Goal: Task Accomplishment & Management: Use online tool/utility

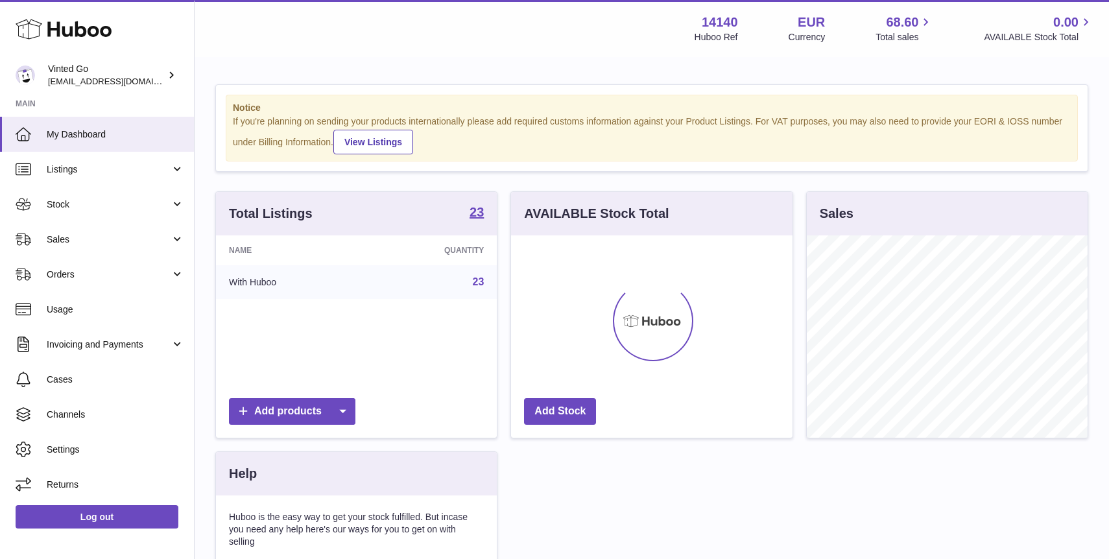
scroll to position [202, 281]
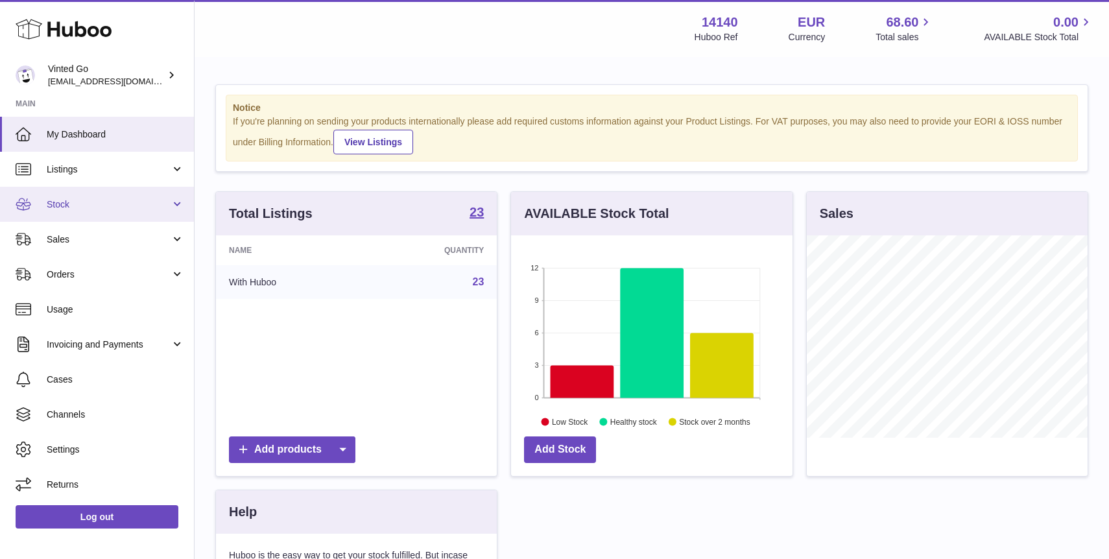
click at [121, 193] on link "Stock" at bounding box center [97, 204] width 194 height 35
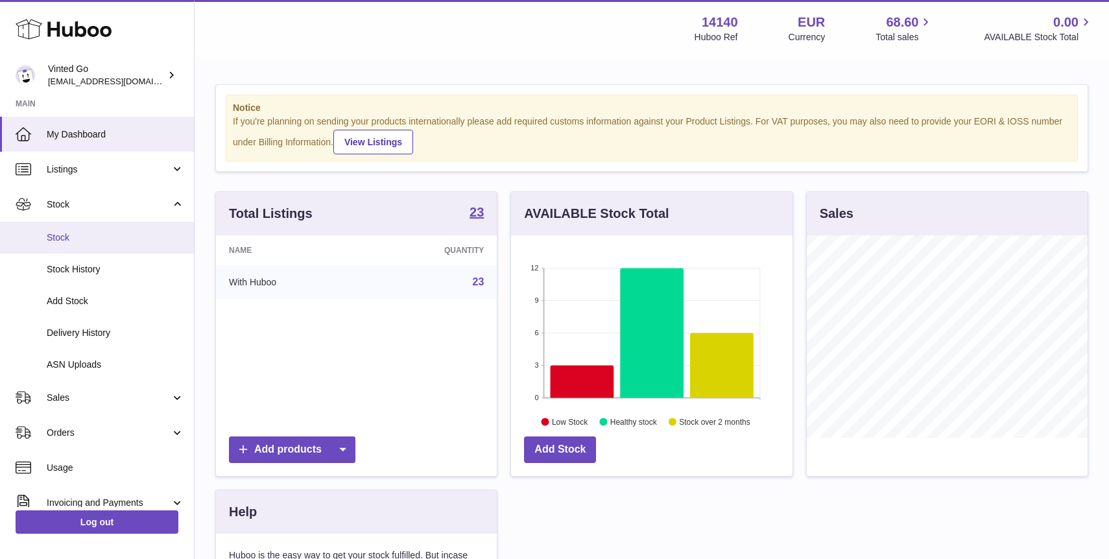
click at [94, 240] on span "Stock" at bounding box center [116, 238] width 138 height 12
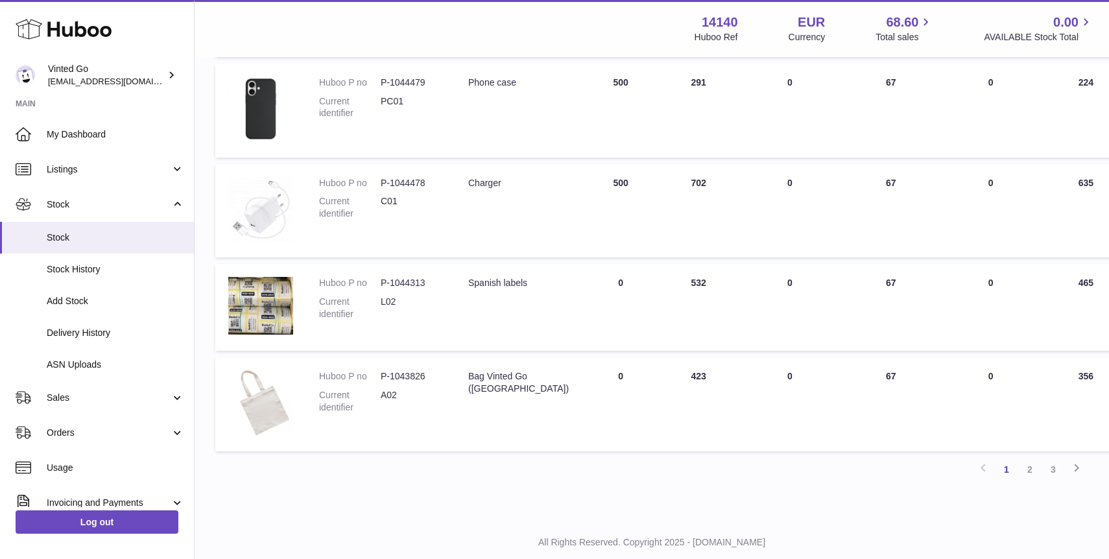
scroll to position [726, 0]
click at [158, 160] on link "Listings" at bounding box center [97, 169] width 194 height 35
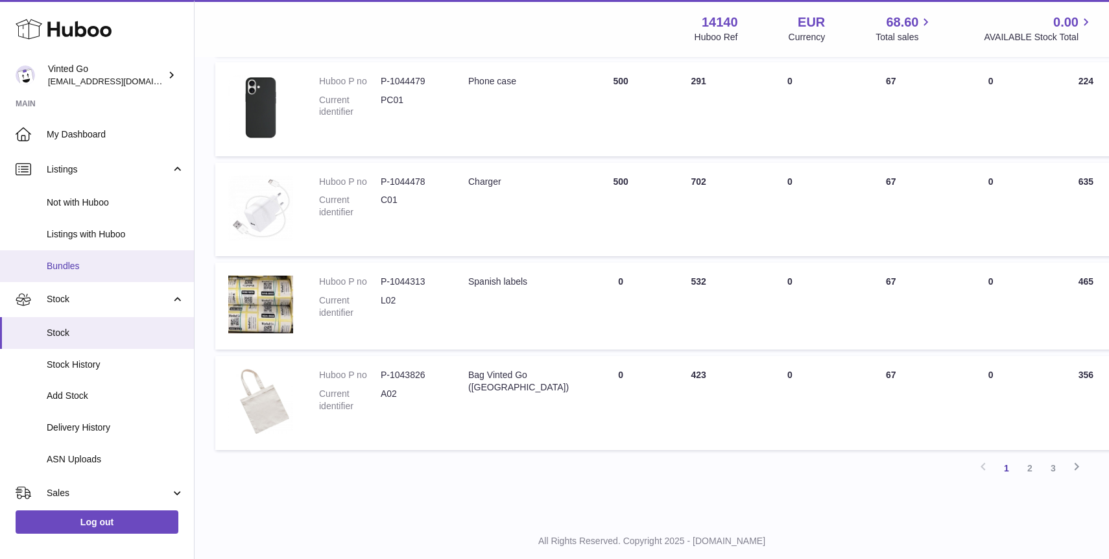
click at [119, 271] on span "Bundles" at bounding box center [116, 266] width 138 height 12
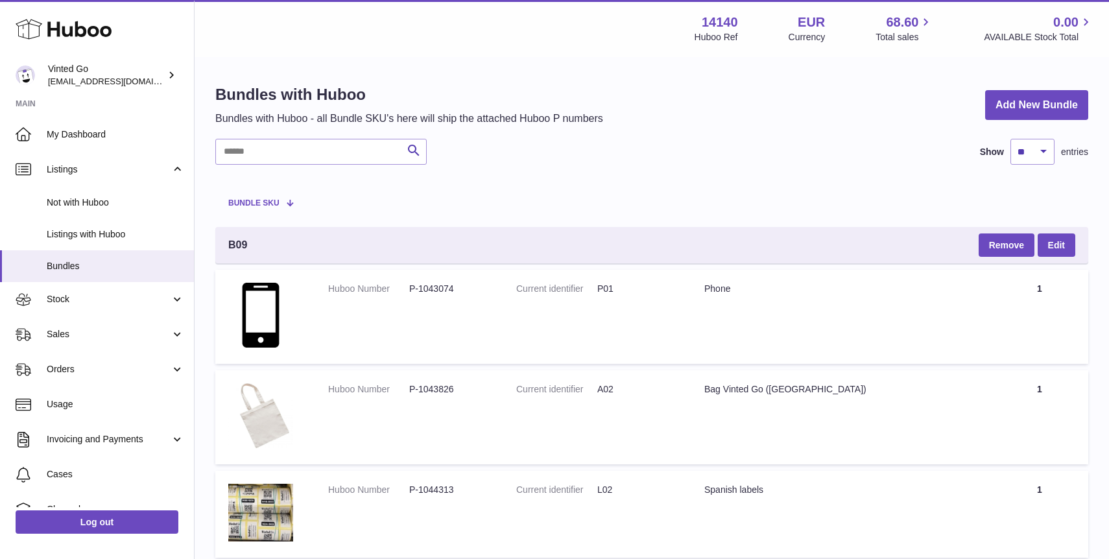
click at [309, 211] on th "Bundle SKU" at bounding box center [265, 202] width 100 height 36
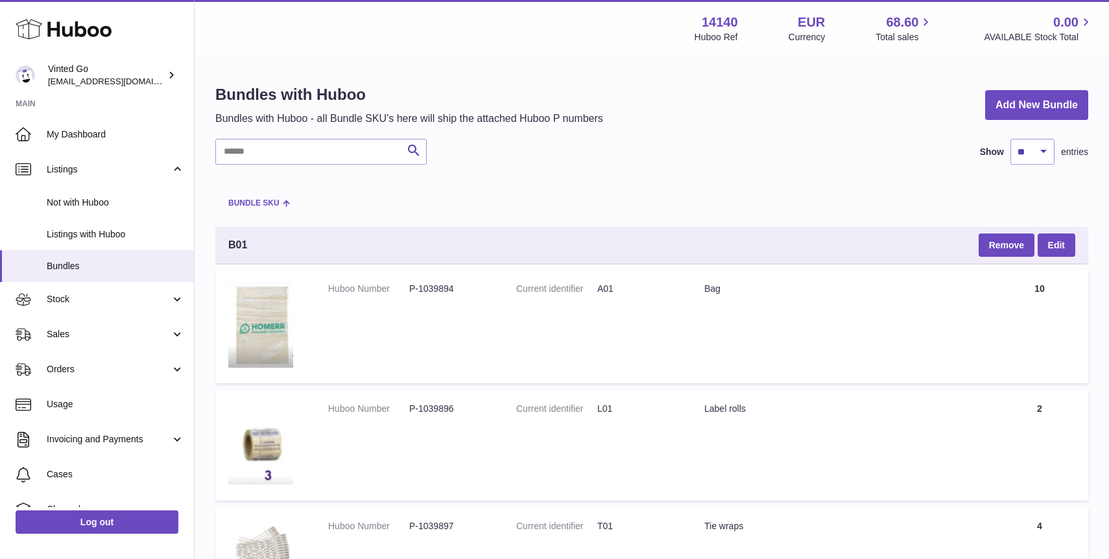
click at [263, 206] on span "Bundle SKU" at bounding box center [253, 203] width 51 height 8
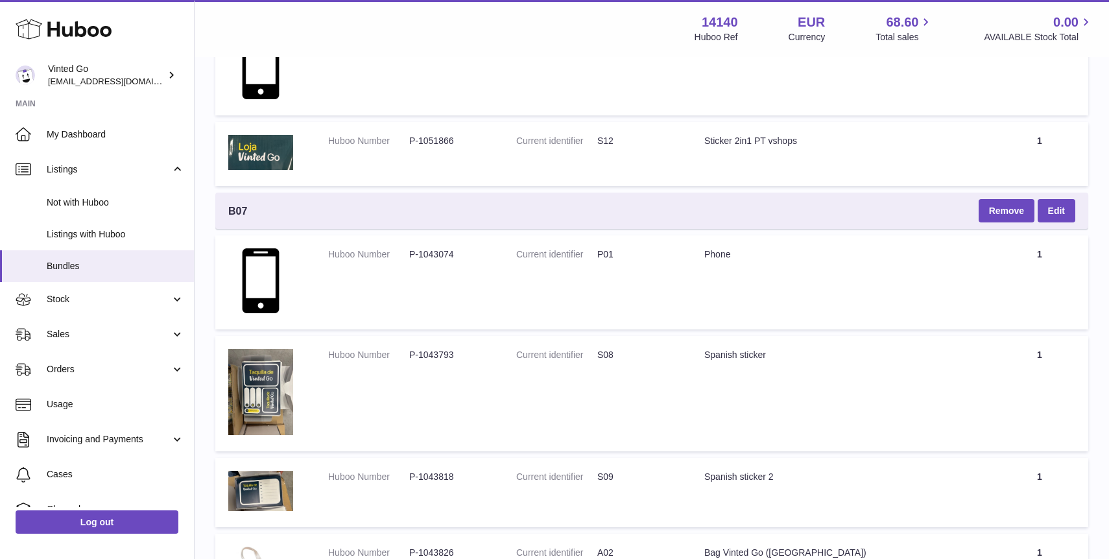
scroll to position [1249, 0]
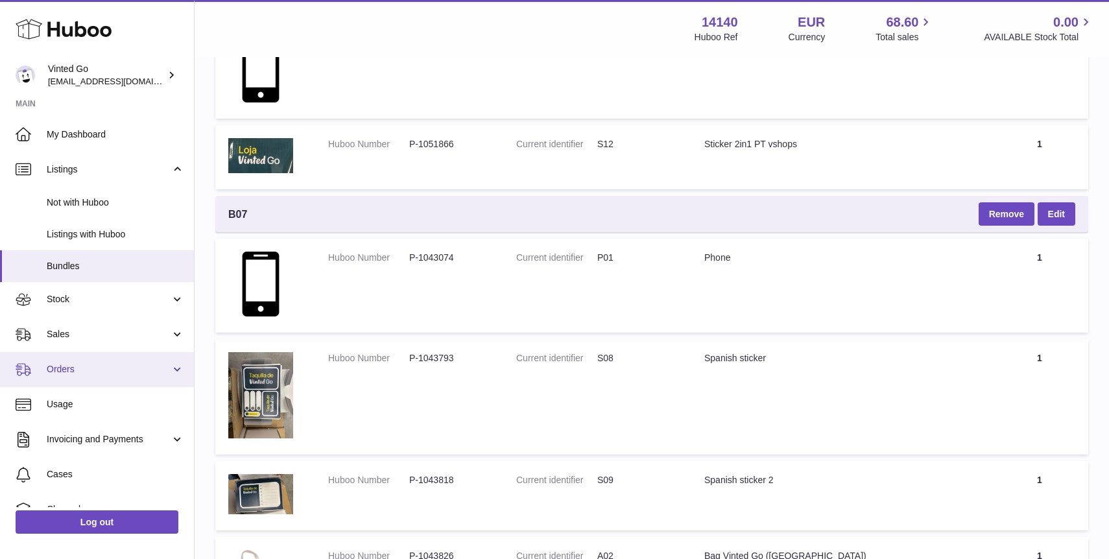
click at [111, 366] on span "Orders" at bounding box center [109, 369] width 124 height 12
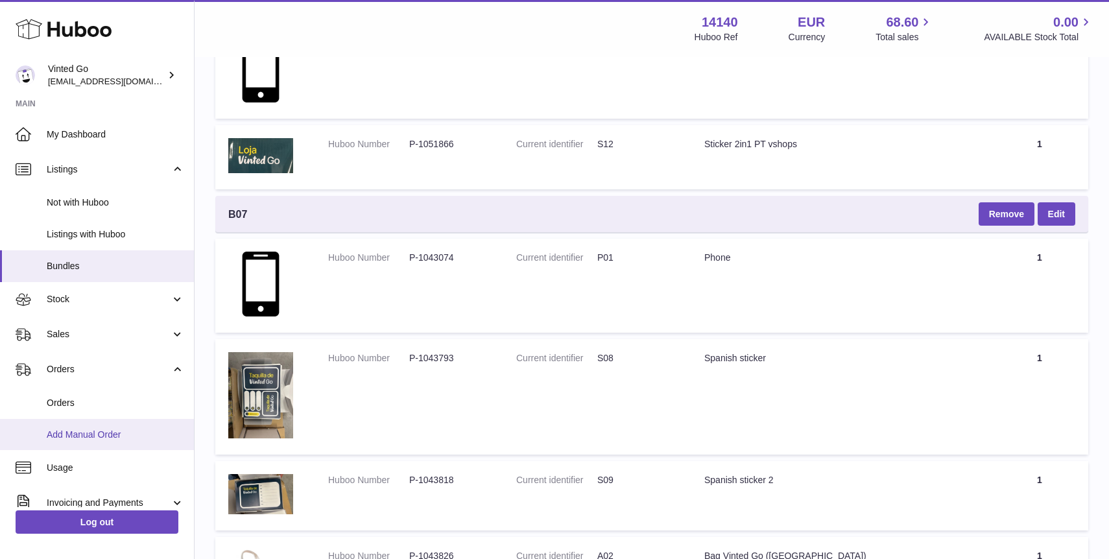
click at [93, 437] on span "Add Manual Order" at bounding box center [116, 435] width 138 height 12
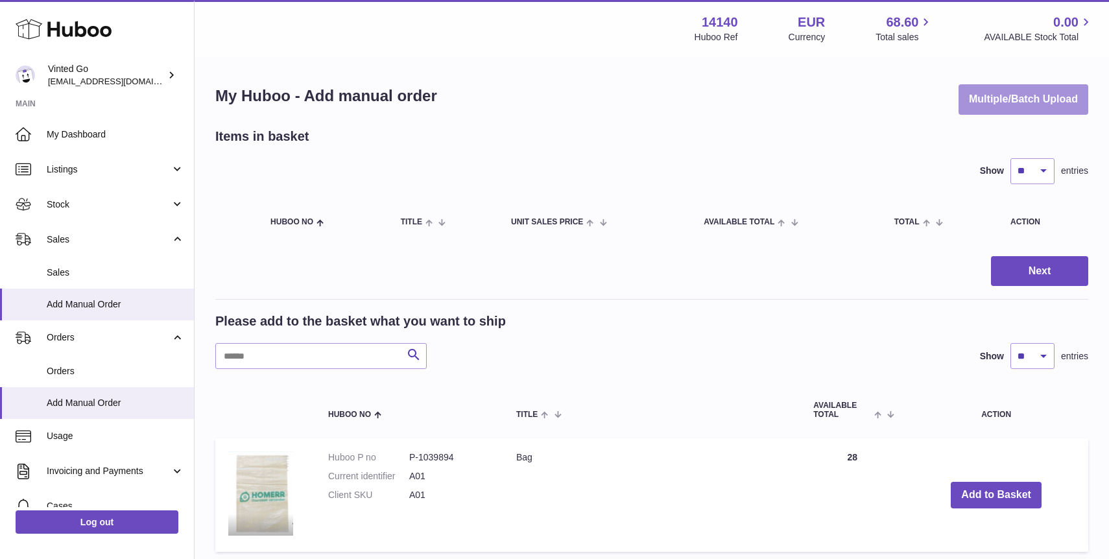
click at [1035, 113] on button "Multiple/Batch Upload" at bounding box center [1024, 99] width 130 height 30
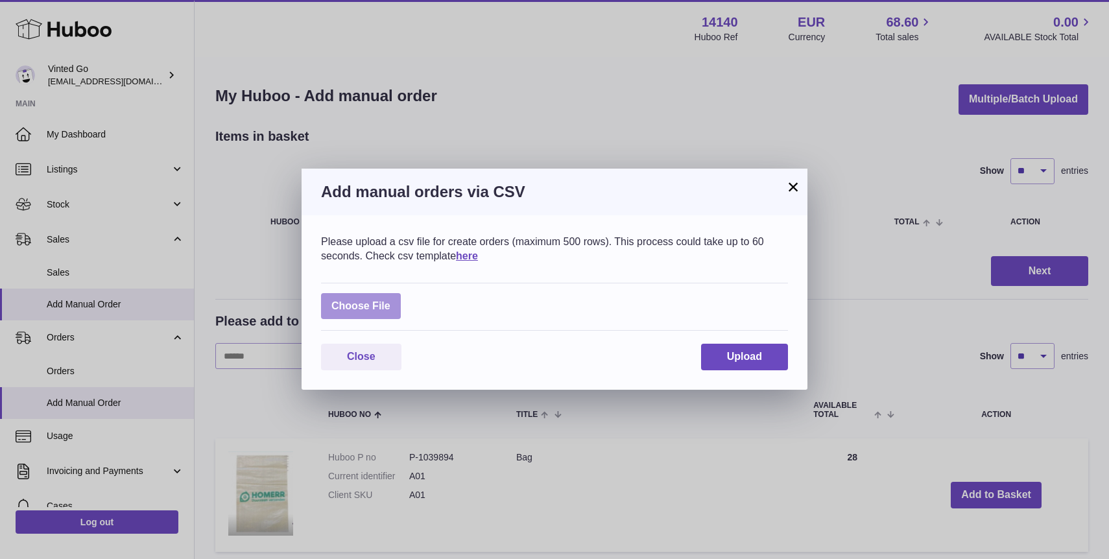
click at [375, 296] on label at bounding box center [361, 306] width 80 height 27
click at [391, 300] on input "file" at bounding box center [391, 300] width 1 height 1
type input "**********"
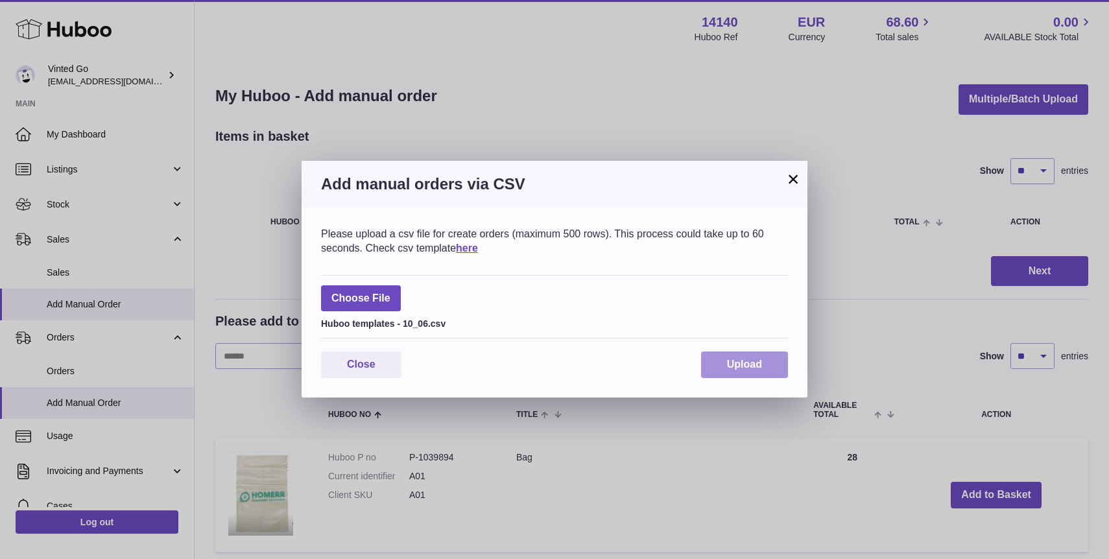
click at [758, 359] on span "Upload" at bounding box center [744, 364] width 35 height 11
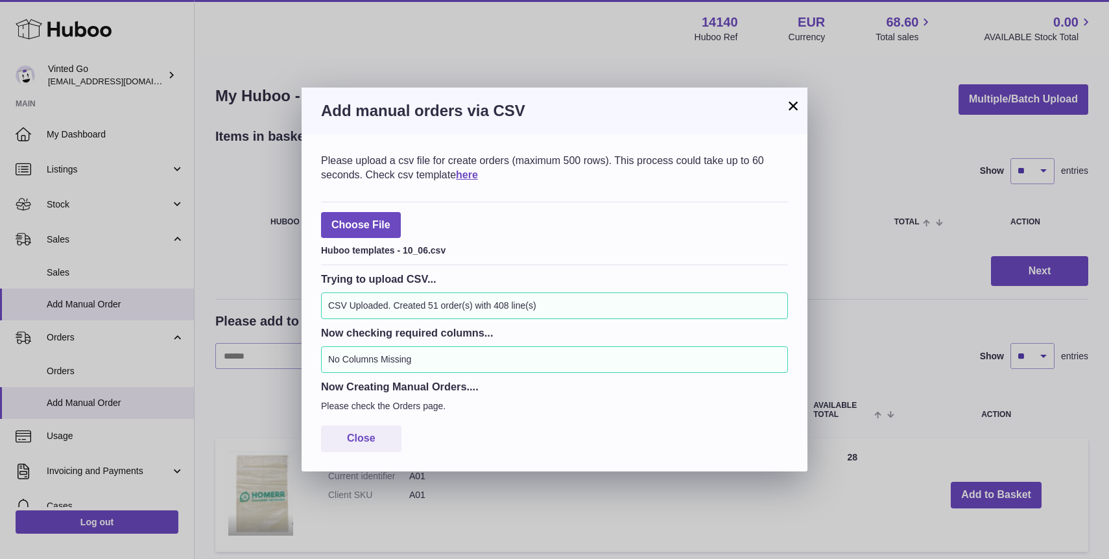
click at [790, 112] on button "×" at bounding box center [794, 106] width 16 height 16
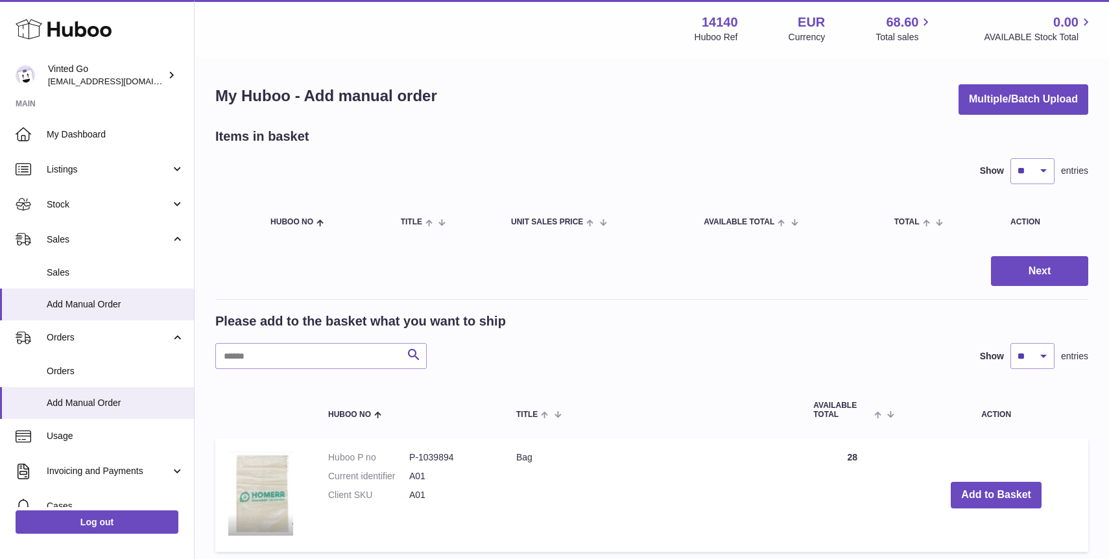
click at [606, 342] on div "Please add to the basket what you want to ship Search Show ** ** ** *** entries" at bounding box center [651, 341] width 873 height 56
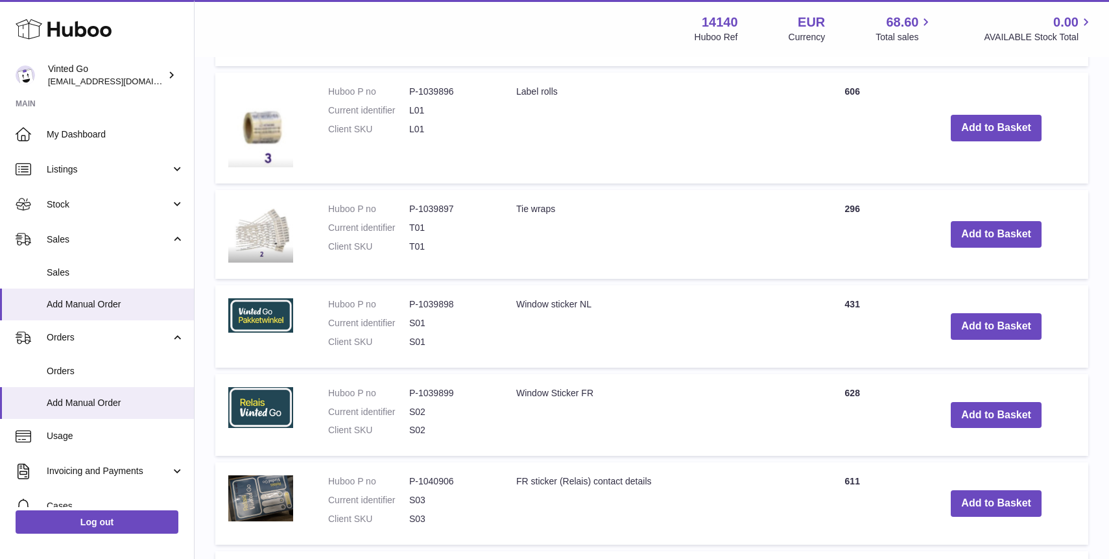
scroll to position [487, 0]
